Goal: Communication & Community: Answer question/provide support

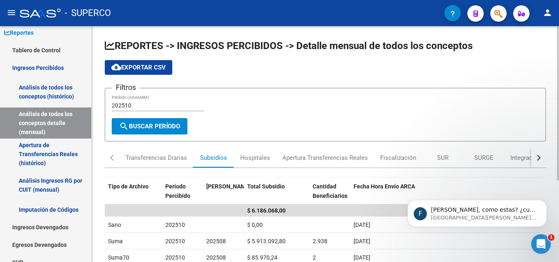
scroll to position [1, 0]
click at [440, 219] on p "[GEOGRAPHIC_DATA][PERSON_NAME] 1h" at bounding box center [484, 217] width 106 height 7
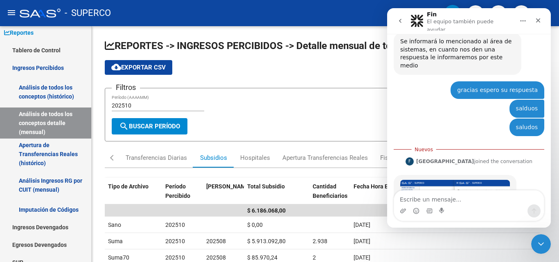
scroll to position [198, 0]
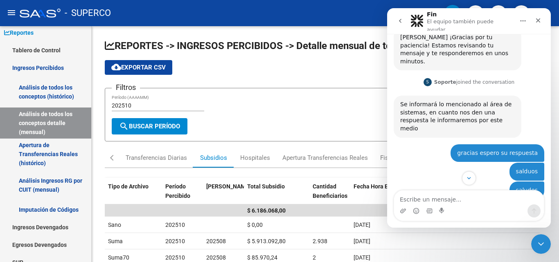
click at [437, 202] on textarea "Escribe un mensaje..." at bounding box center [469, 198] width 150 height 14
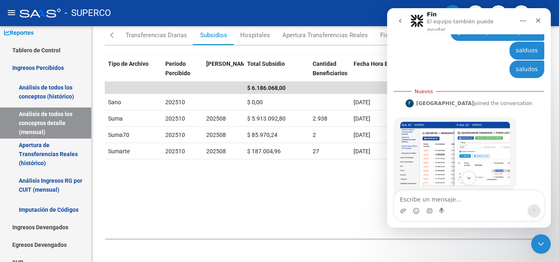
scroll to position [321, 0]
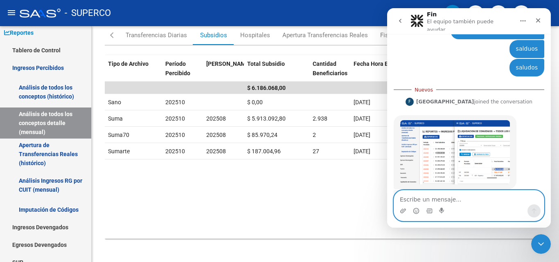
click at [423, 203] on textarea "Escribe un mensaje..." at bounding box center [469, 198] width 150 height 14
type textarea "no es ahi"
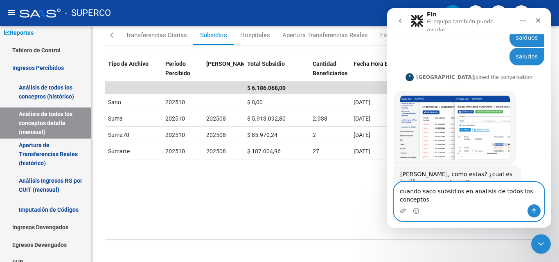
scroll to position [340, 0]
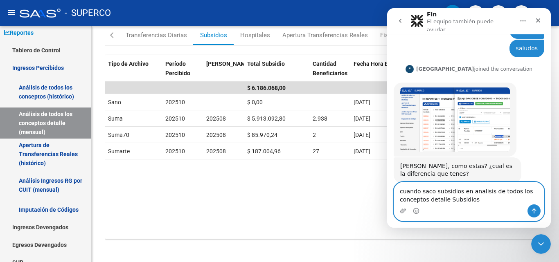
type textarea "cuando saco subsidios en analisis de todos los conceptos detalle Subsidios"
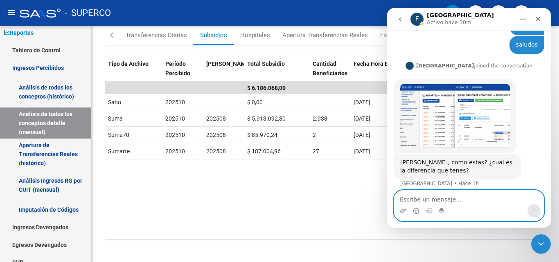
scroll to position [358, 0]
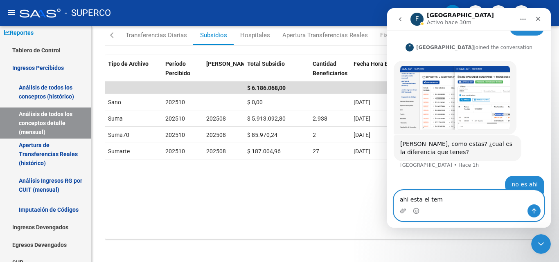
type textarea "ahi esta el tema"
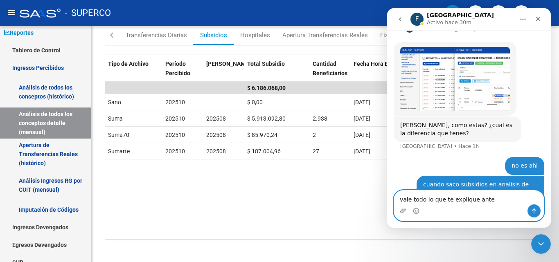
type textarea "vale todo lo que te explique antes"
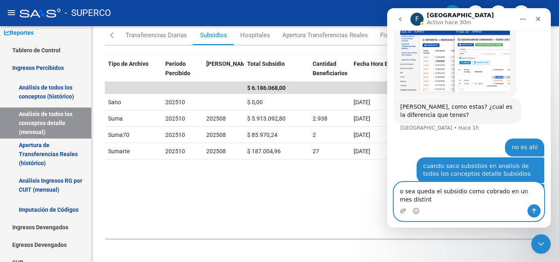
scroll to position [404, 0]
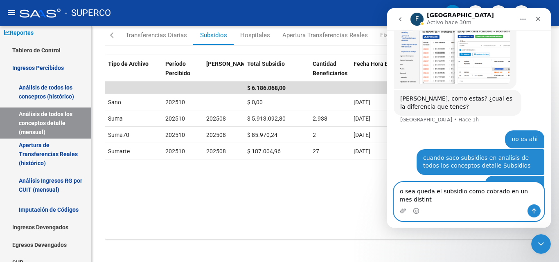
type textarea "o sea queda el subsidio como cobrado en un mes distinto"
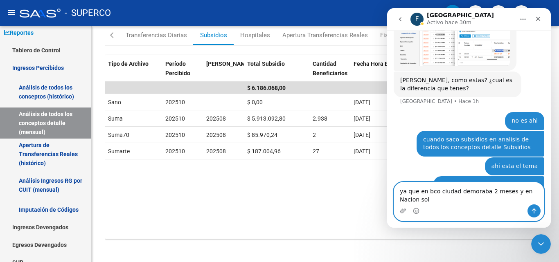
scroll to position [430, 0]
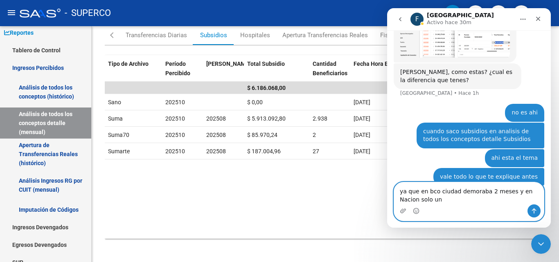
type textarea "ya que en bco ciudad demoraba 2 meses y en Nacion solo uno"
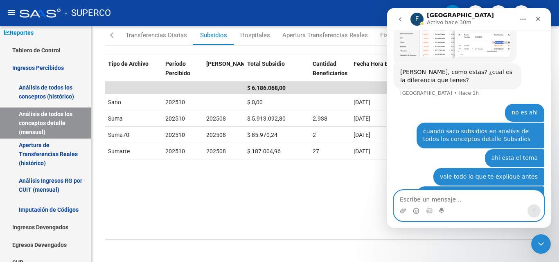
scroll to position [449, 0]
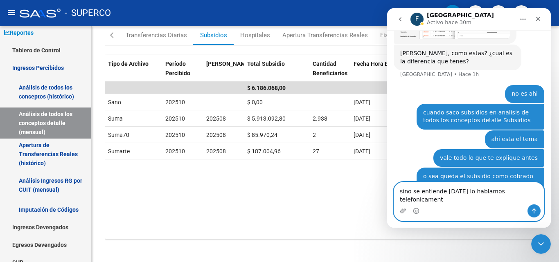
type textarea "sino se entiende [DATE] lo hablamos telefonicamente"
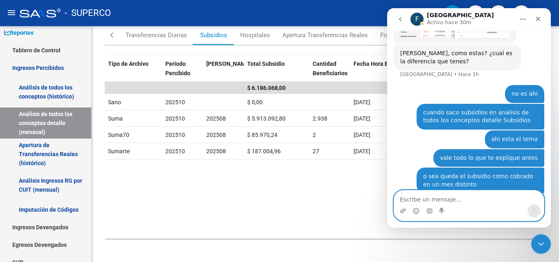
scroll to position [476, 0]
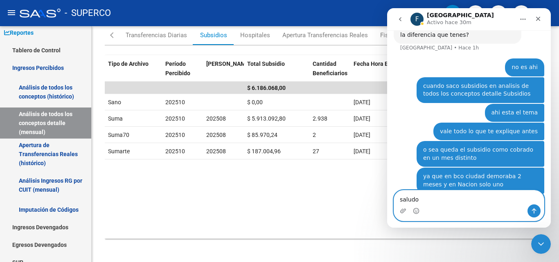
type textarea "saludos"
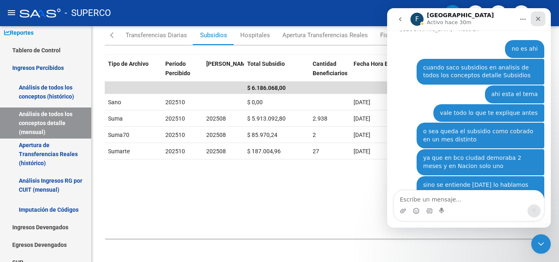
click at [538, 17] on icon "Cerrar" at bounding box center [538, 19] width 7 height 7
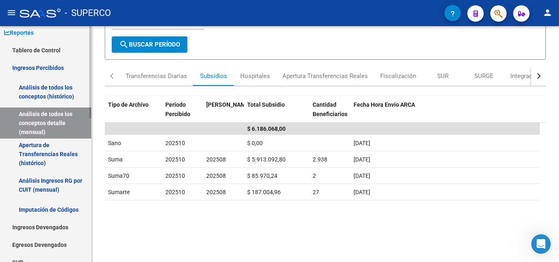
scroll to position [515, 0]
click at [536, 242] on icon "Abrir Intercom Messenger" at bounding box center [540, 243] width 14 height 14
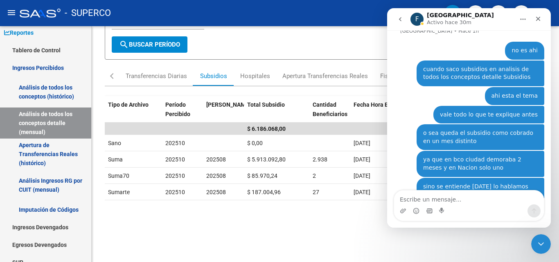
scroll to position [494, 0]
click at [427, 205] on div "Intercom Messenger" at bounding box center [429, 211] width 7 height 13
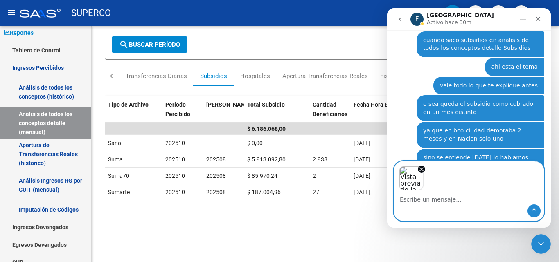
scroll to position [523, 0]
click at [535, 211] on icon "Enviar un mensaje…" at bounding box center [534, 211] width 7 height 7
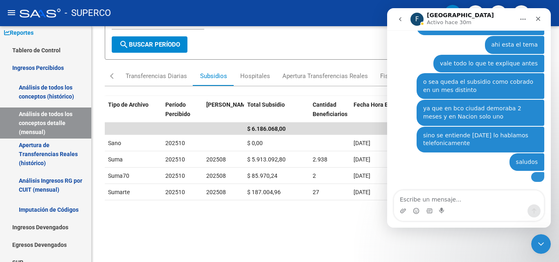
scroll to position [563, 0]
click at [423, 200] on textarea "Escribe un mensaje..." at bounding box center [469, 198] width 150 height 14
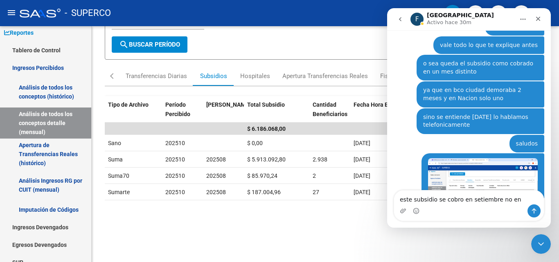
type textarea "este subsidio se cobro en setiembre no en octubre"
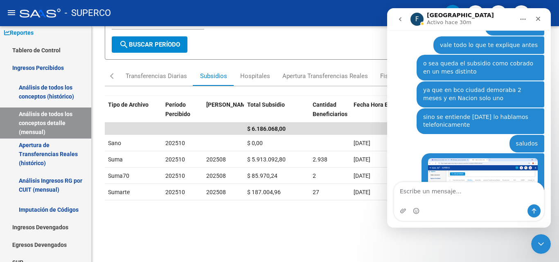
scroll to position [590, 0]
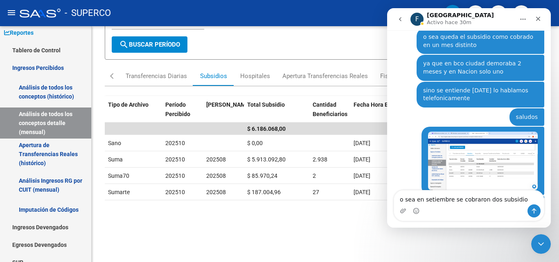
type textarea "o sea en setiembre se cobraron dos subsidios"
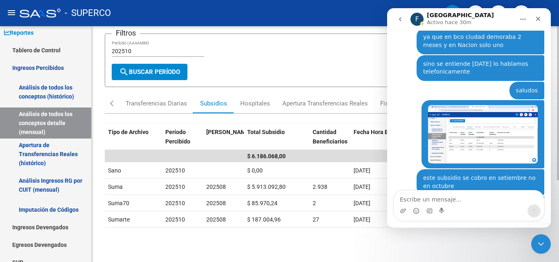
scroll to position [41, 0]
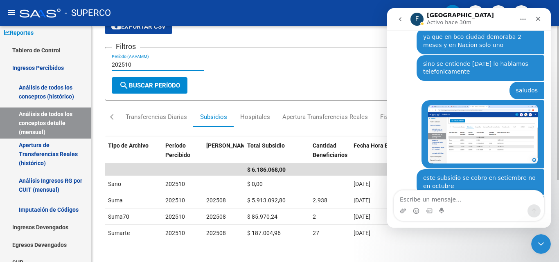
drag, startPoint x: 137, startPoint y: 64, endPoint x: 124, endPoint y: 62, distance: 12.4
click at [124, 62] on input "202510" at bounding box center [158, 64] width 92 height 7
type input "202509"
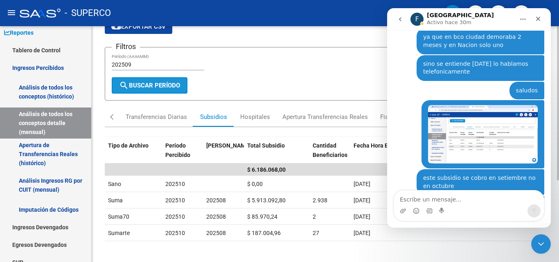
click at [136, 87] on span "search Buscar Período" at bounding box center [149, 85] width 61 height 7
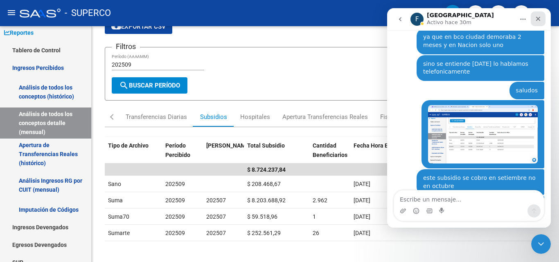
click at [538, 18] on icon "Cerrar" at bounding box center [538, 19] width 5 height 5
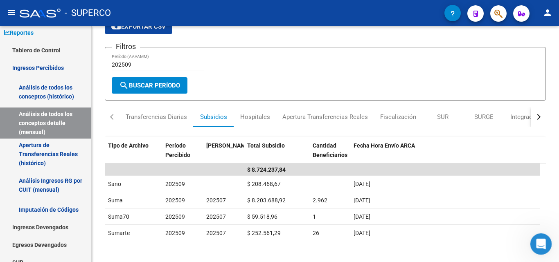
click at [546, 244] on div "Abrir Intercom Messenger" at bounding box center [539, 243] width 27 height 27
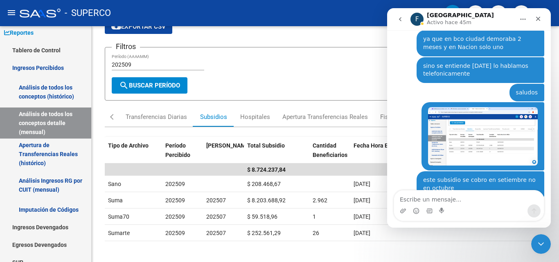
scroll to position [617, 0]
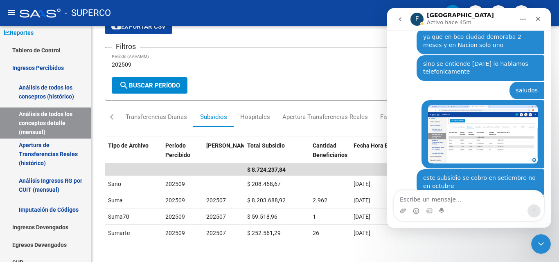
click at [414, 197] on textarea "Escribe un mensaje..." at bounding box center [469, 198] width 150 height 14
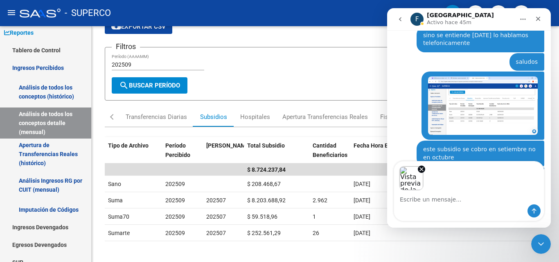
scroll to position [646, 0]
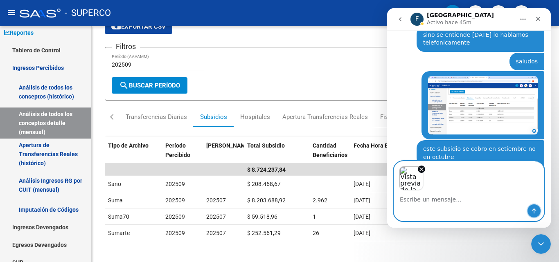
click at [534, 213] on icon "Enviar un mensaje…" at bounding box center [534, 211] width 7 height 7
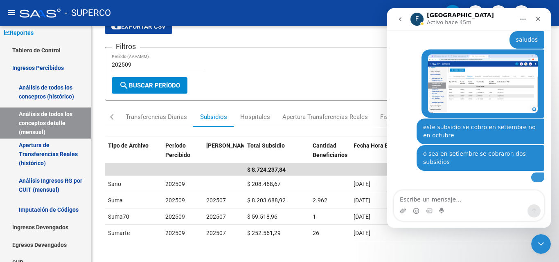
scroll to position [686, 0]
click at [434, 203] on textarea "Escribe un mensaje..." at bounding box center [469, 198] width 150 height 14
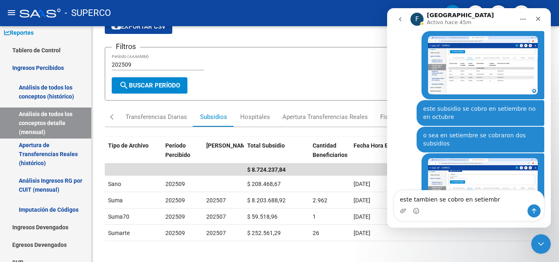
type textarea "este tambien se cobro en setiembre"
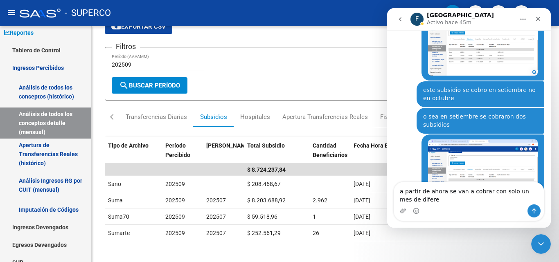
scroll to position [713, 0]
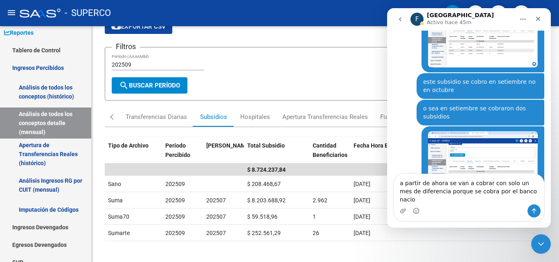
type textarea "a partir de ahora se van a cobrar con solo un mes de diferencia porque se cobra…"
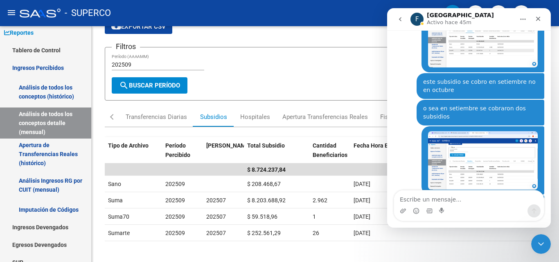
scroll to position [739, 0]
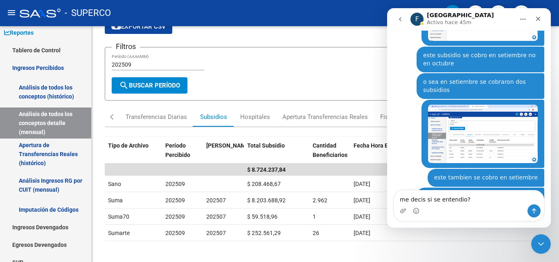
type textarea "me decis si se entendio??"
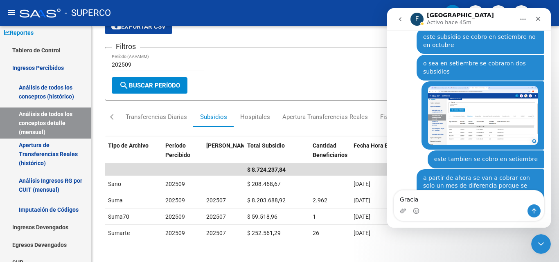
type textarea "Gracias"
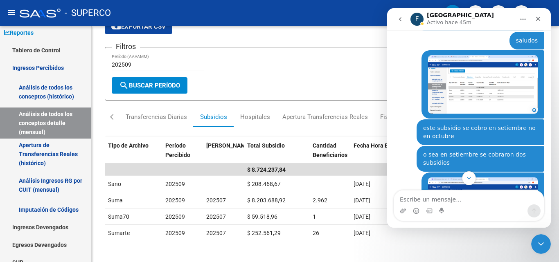
scroll to position [654, 0]
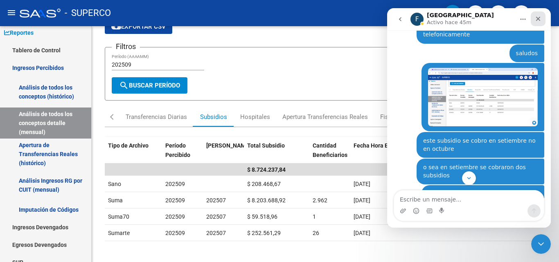
click at [540, 19] on icon "Cerrar" at bounding box center [538, 19] width 7 height 7
